Goal: Navigation & Orientation: Find specific page/section

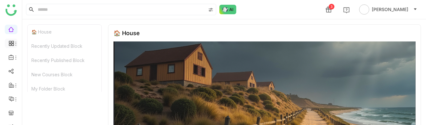
click at [11, 40] on li at bounding box center [11, 44] width 13 height 10
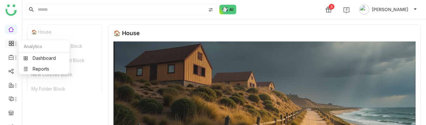
click at [14, 43] on icon at bounding box center [15, 43] width 5 height 5
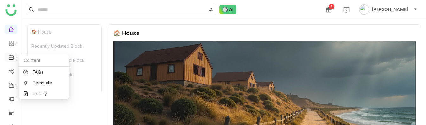
click at [10, 58] on icon at bounding box center [12, 58] width 6 height 6
click at [39, 92] on link "Library" at bounding box center [43, 94] width 41 height 4
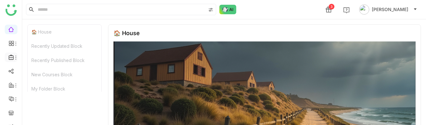
click at [11, 60] on icon at bounding box center [12, 58] width 6 height 6
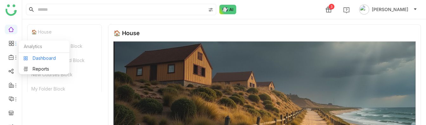
click at [31, 57] on link "Dashboard" at bounding box center [43, 58] width 41 height 4
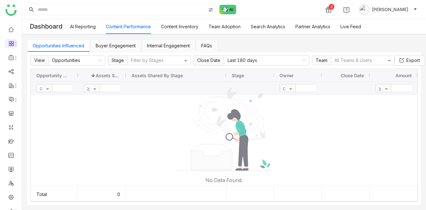
click at [186, 28] on link "Content Inventory" at bounding box center [179, 26] width 37 height 5
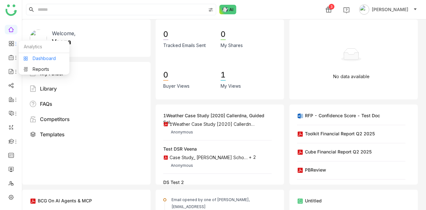
click at [32, 61] on link "Dashboard" at bounding box center [43, 58] width 41 height 4
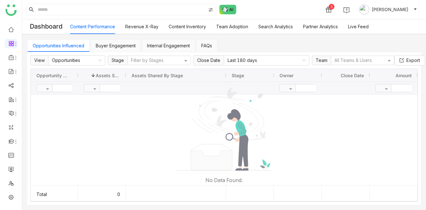
click at [188, 26] on link "Content Inventory" at bounding box center [187, 26] width 37 height 5
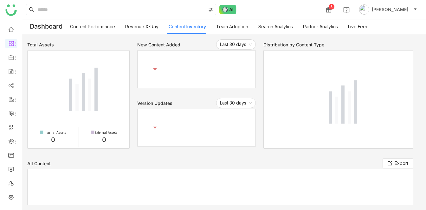
click at [188, 26] on link "Content Inventory" at bounding box center [187, 26] width 37 height 5
